Goal: Task Accomplishment & Management: Complete application form

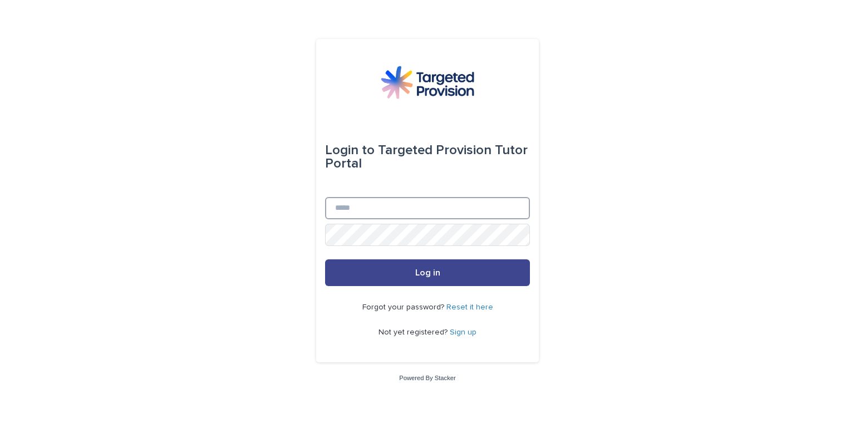
type input "**********"
click at [415, 274] on span "Log in" at bounding box center [427, 272] width 25 height 9
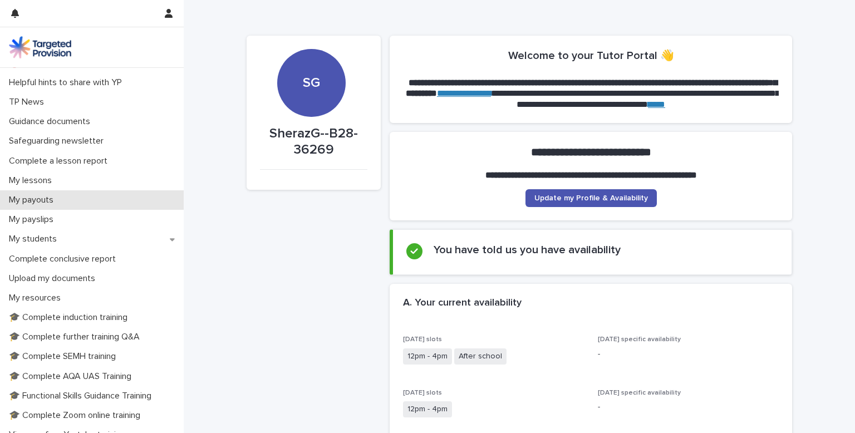
scroll to position [53, 0]
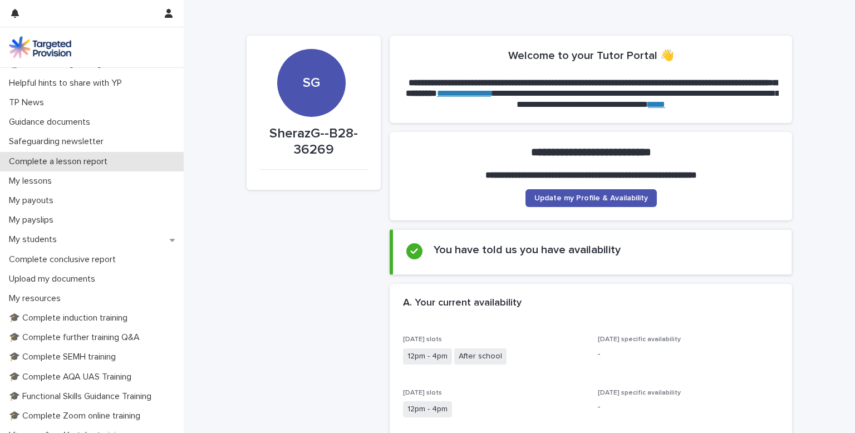
click at [57, 159] on p "Complete a lesson report" at bounding box center [60, 161] width 112 height 11
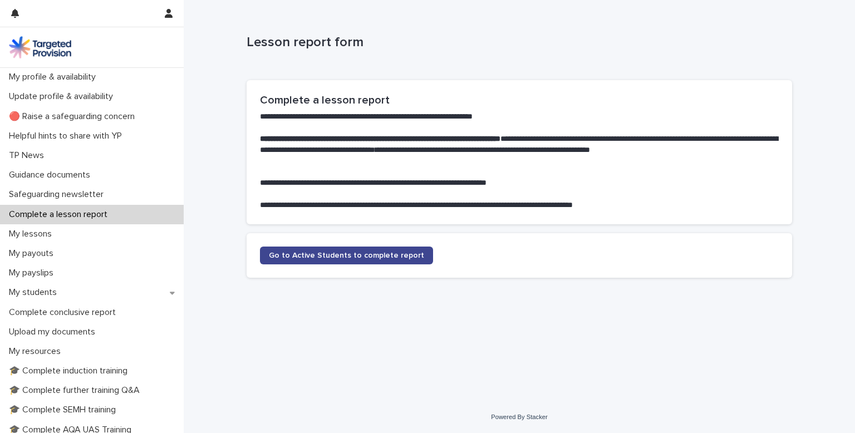
click at [356, 256] on span "Go to Active Students to complete report" at bounding box center [346, 256] width 155 height 8
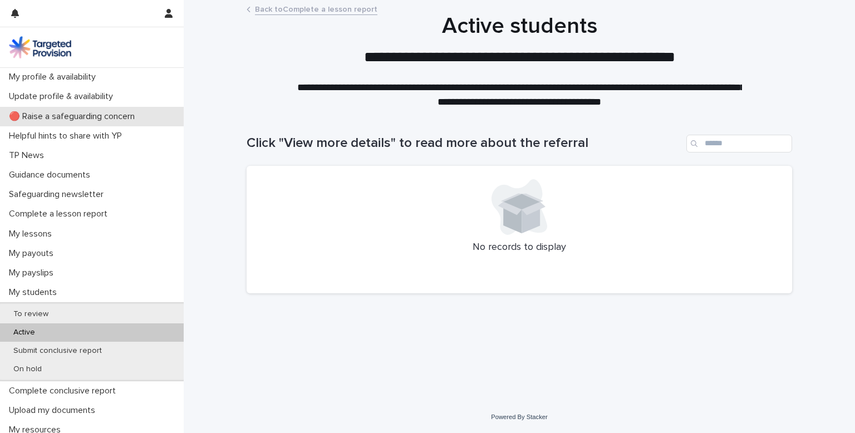
click at [176, 121] on div "🔴 Raise a safeguarding concern" at bounding box center [92, 116] width 184 height 19
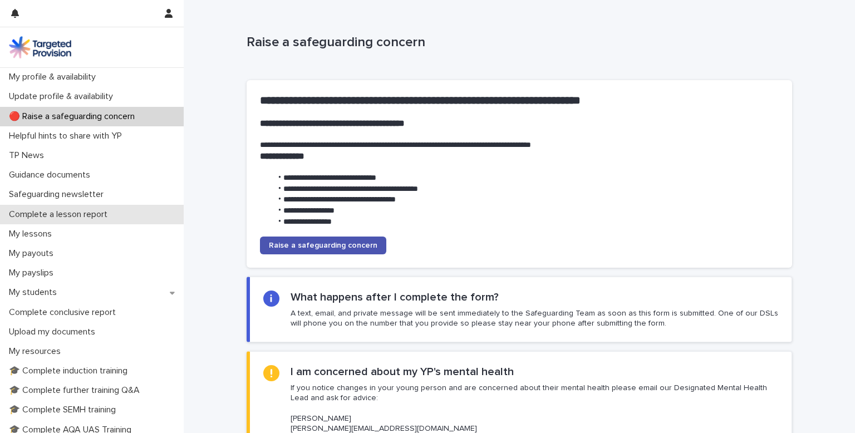
click at [60, 217] on p "Complete a lesson report" at bounding box center [60, 214] width 112 height 11
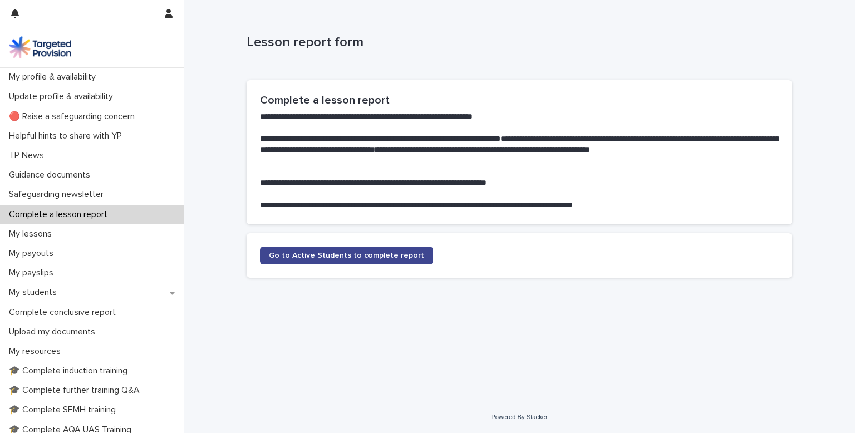
click at [334, 258] on span "Go to Active Students to complete report" at bounding box center [346, 256] width 155 height 8
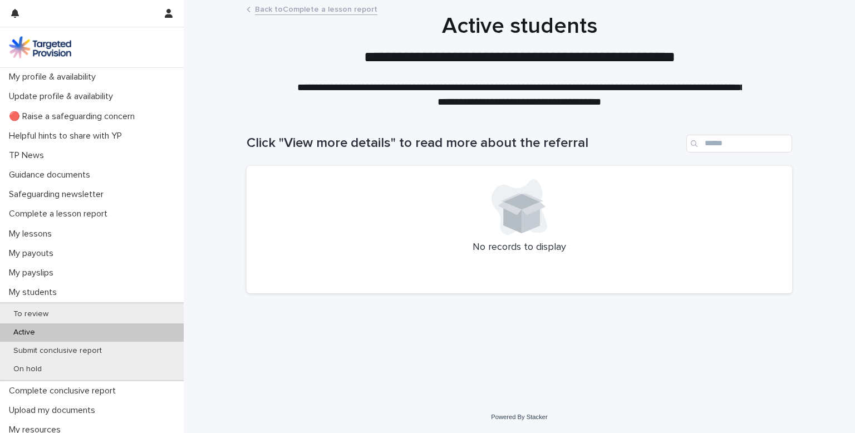
click at [25, 330] on p "Active" at bounding box center [24, 332] width 40 height 9
click at [30, 311] on p "To review" at bounding box center [30, 314] width 53 height 9
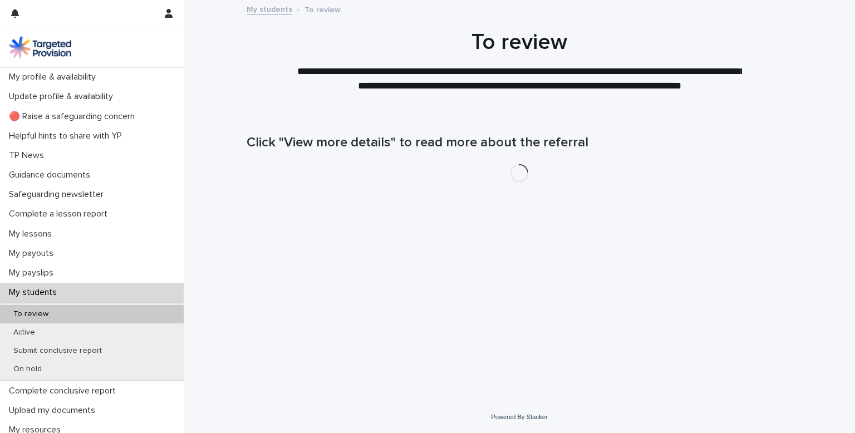
click at [30, 311] on p "To review" at bounding box center [30, 314] width 53 height 9
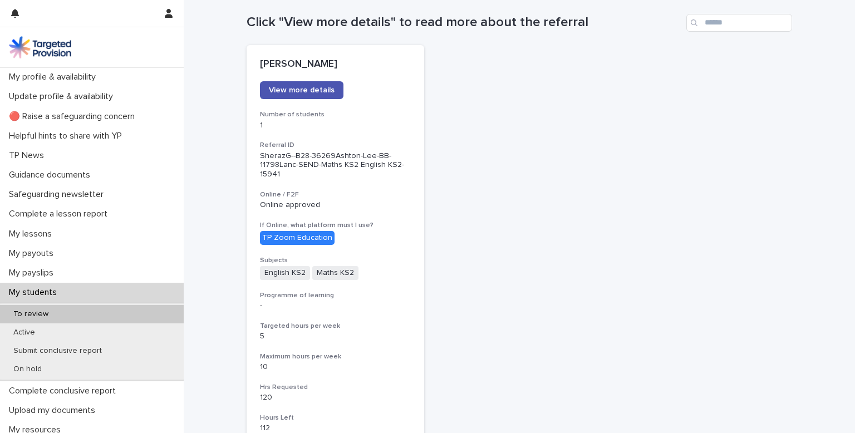
scroll to position [118, 0]
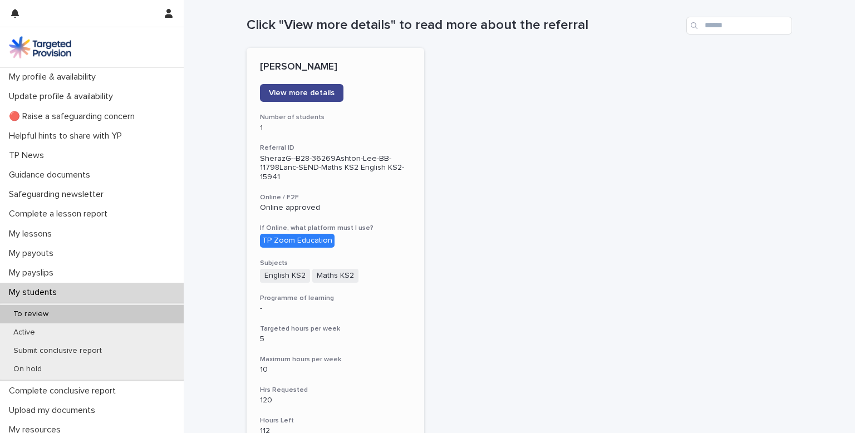
click at [312, 95] on span "View more details" at bounding box center [302, 93] width 66 height 8
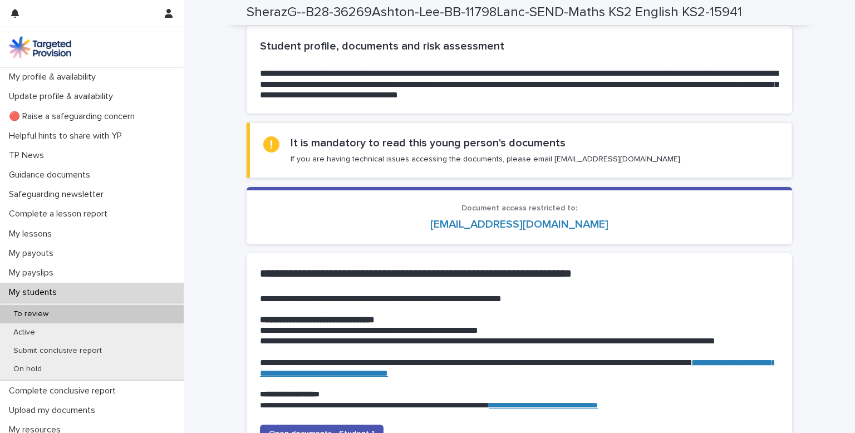
scroll to position [869, 0]
